Goal: Information Seeking & Learning: Learn about a topic

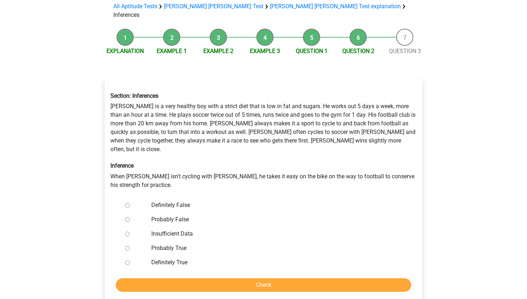
scroll to position [55, 0]
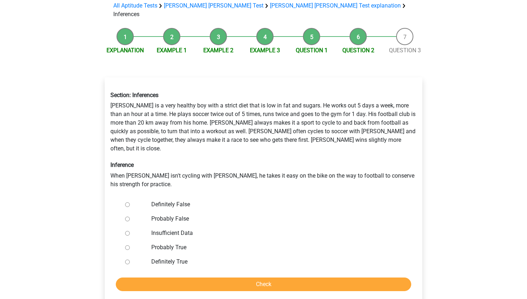
click at [154, 229] on label "Insufficient Data" at bounding box center [275, 233] width 248 height 9
click at [130, 231] on input "Insufficient Data" at bounding box center [127, 233] width 5 height 5
radio input "true"
click at [203, 278] on input "Check" at bounding box center [264, 285] width 296 height 14
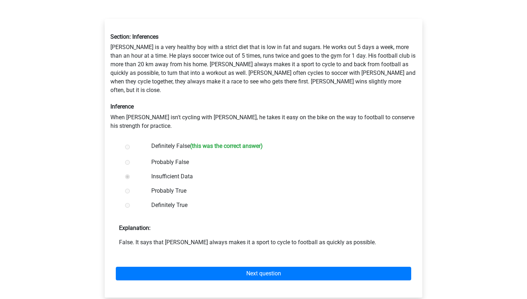
scroll to position [115, 0]
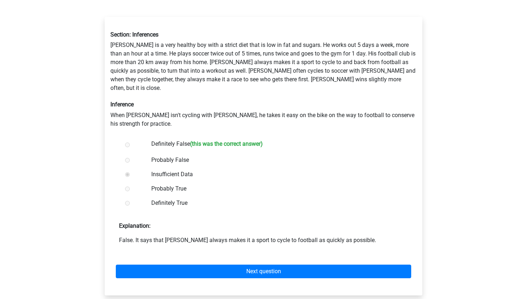
click at [211, 261] on div "Next question" at bounding box center [263, 270] width 306 height 39
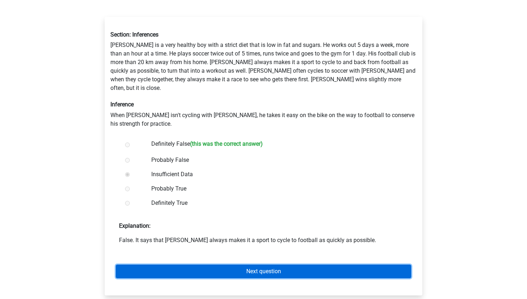
click at [211, 265] on link "Next question" at bounding box center [264, 272] width 296 height 14
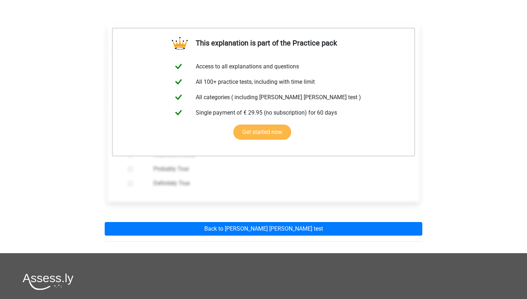
scroll to position [245, 0]
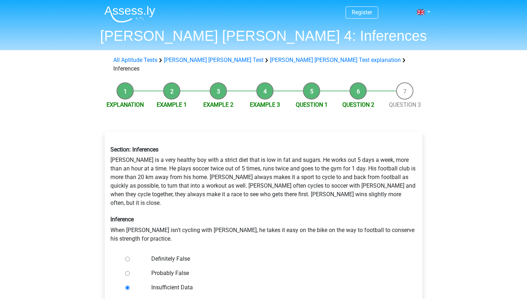
scroll to position [55, 0]
